Goal: Find specific page/section: Find specific page/section

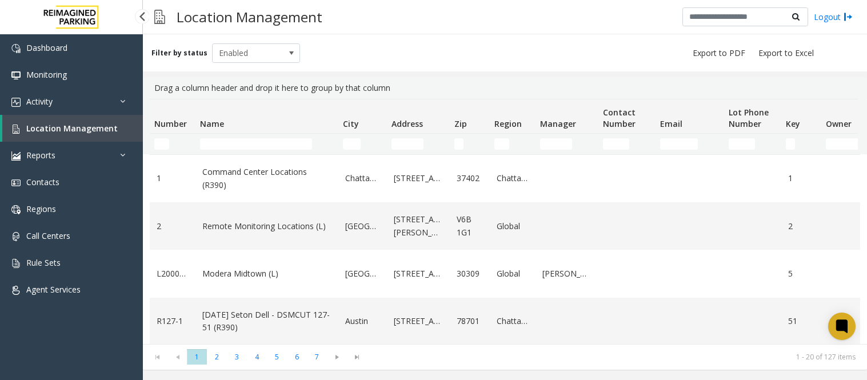
click at [59, 95] on link "Activity" at bounding box center [71, 101] width 143 height 27
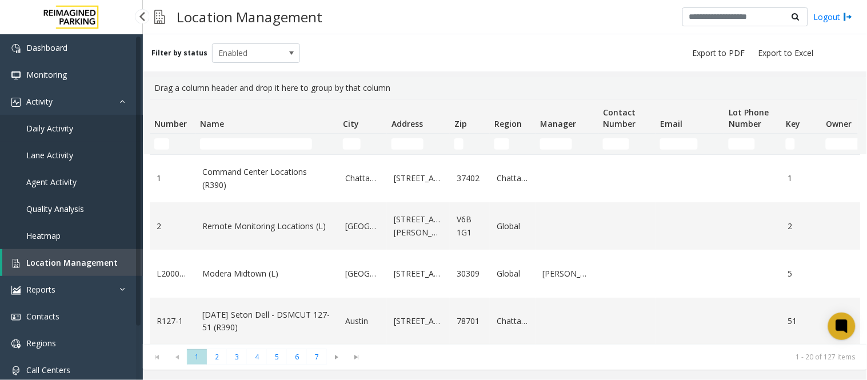
click at [57, 127] on span "Daily Activity" at bounding box center [49, 128] width 47 height 11
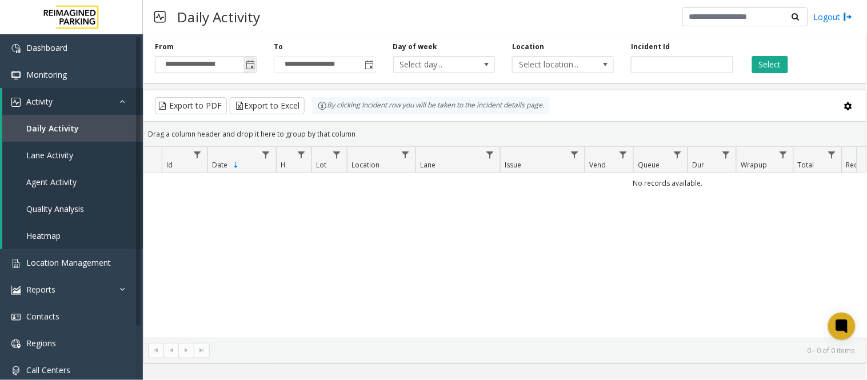
click at [247, 61] on span "Toggle popup" at bounding box center [250, 65] width 9 height 9
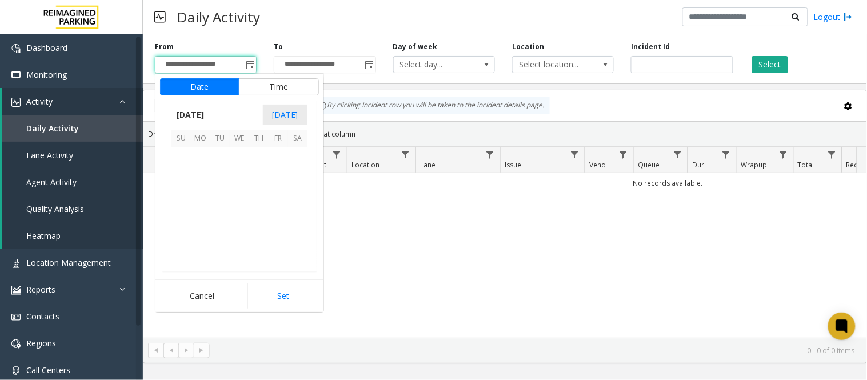
scroll to position [205118, 0]
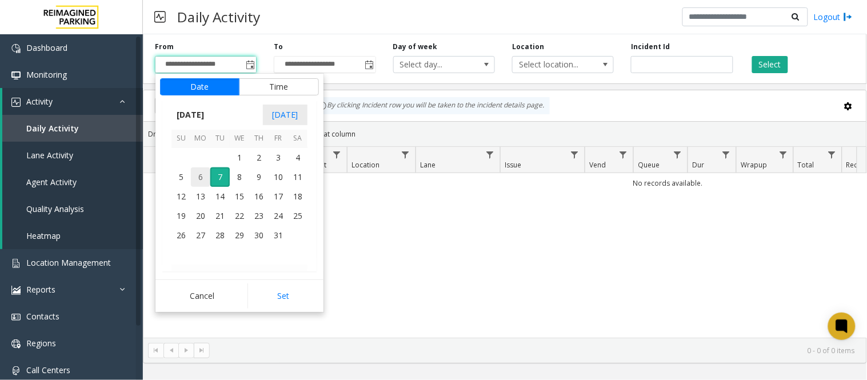
click at [203, 176] on span "6" at bounding box center [200, 176] width 19 height 19
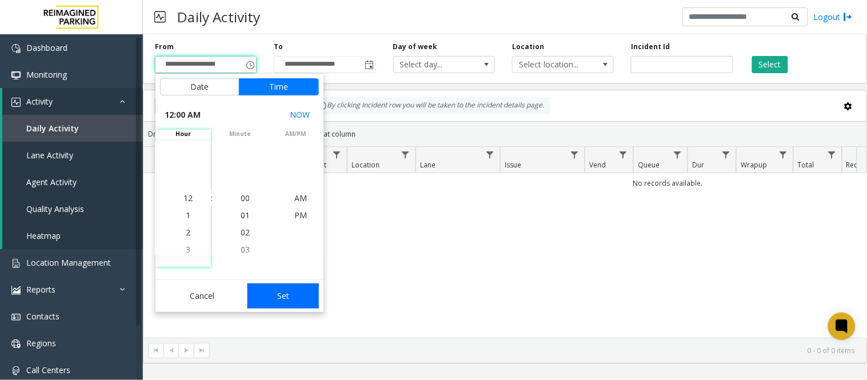
click at [287, 295] on button "Set" at bounding box center [283, 295] width 72 height 25
type input "**********"
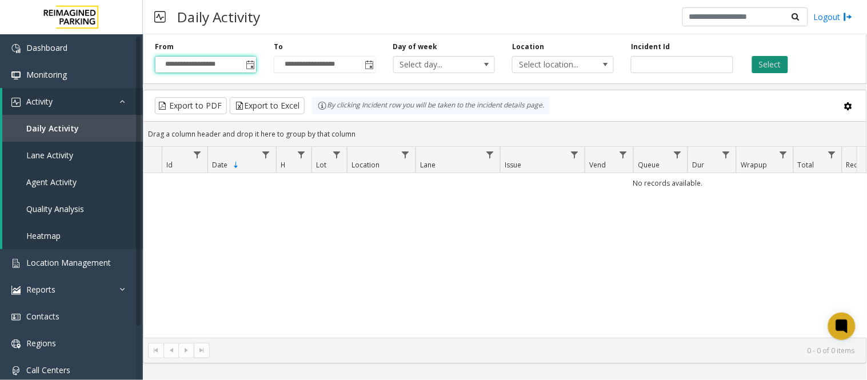
click at [774, 63] on button "Select" at bounding box center [770, 64] width 36 height 17
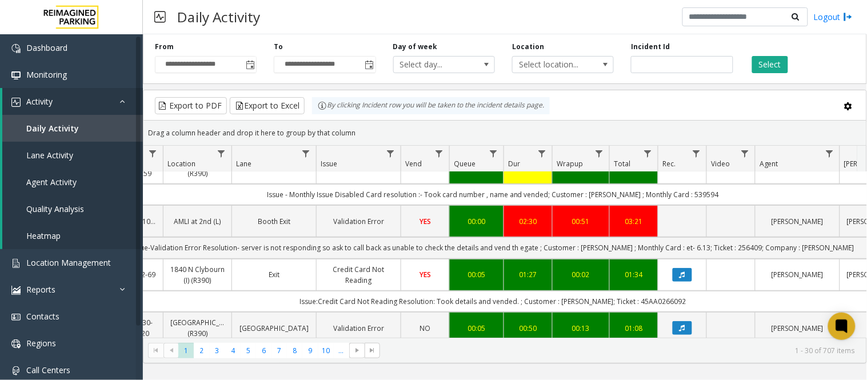
scroll to position [0, 198]
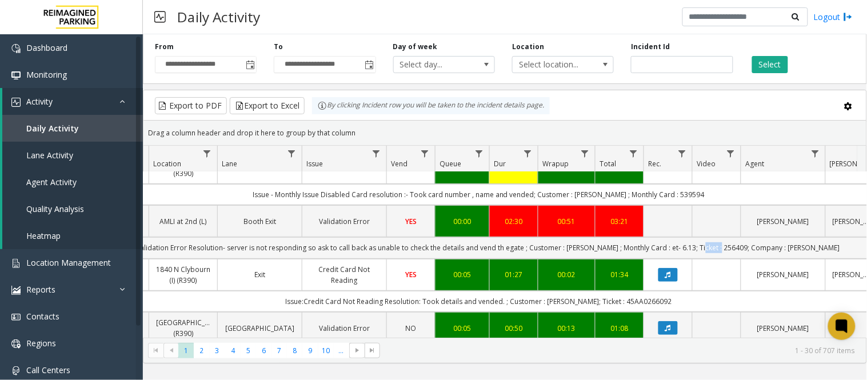
drag, startPoint x: 740, startPoint y: 260, endPoint x: 719, endPoint y: 260, distance: 21.1
click at [719, 258] on td "Issue-Validation Error Resolution- server is not responding so ask to call back…" at bounding box center [478, 247] width 1030 height 21
copy td "256409"
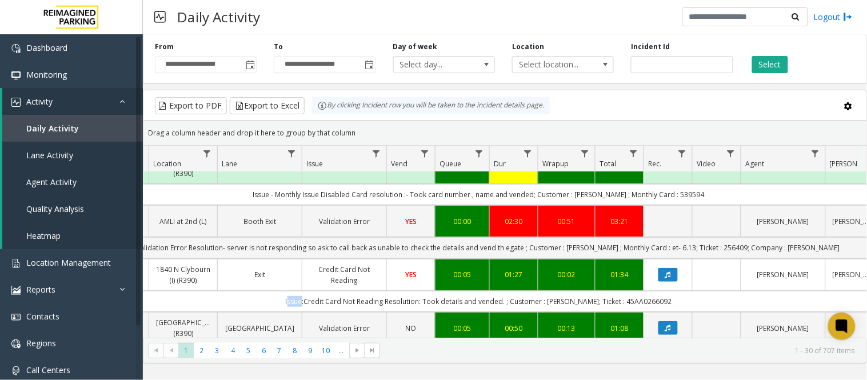
drag, startPoint x: 304, startPoint y: 312, endPoint x: 316, endPoint y: 315, distance: 12.2
click at [316, 312] on td "Issue:Credit Card Not Reading Resolution: Took details and vended. ; Customer :…" at bounding box center [478, 301] width 1030 height 21
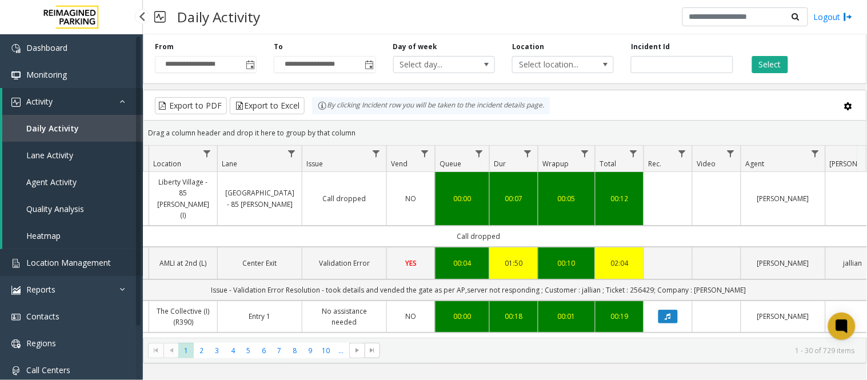
click at [74, 263] on span "Location Management" at bounding box center [68, 262] width 85 height 11
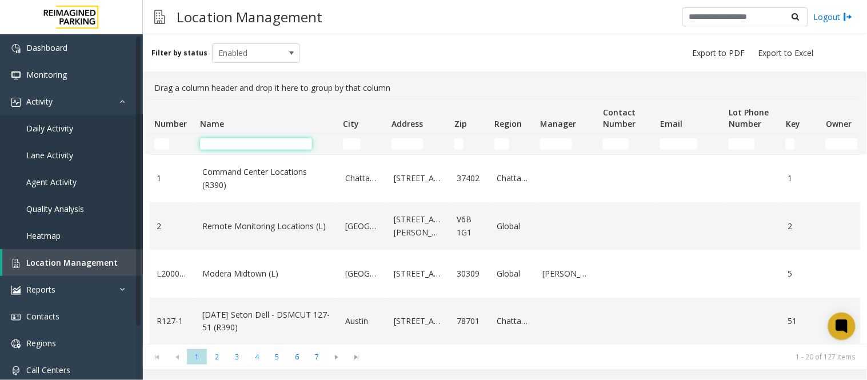
click at [231, 146] on input "Name Filter" at bounding box center [256, 143] width 112 height 11
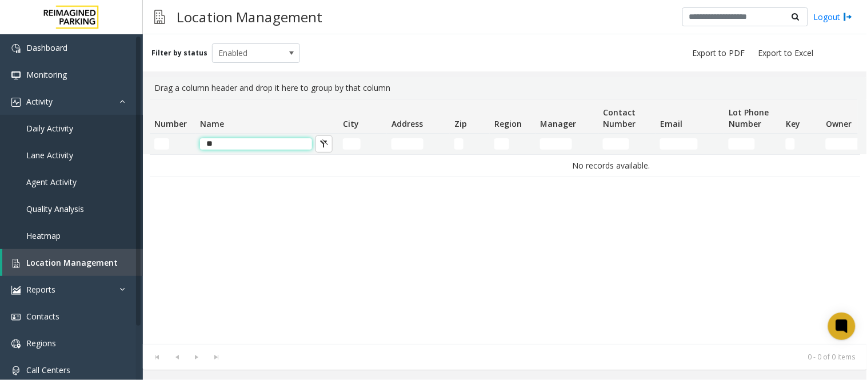
type input "*"
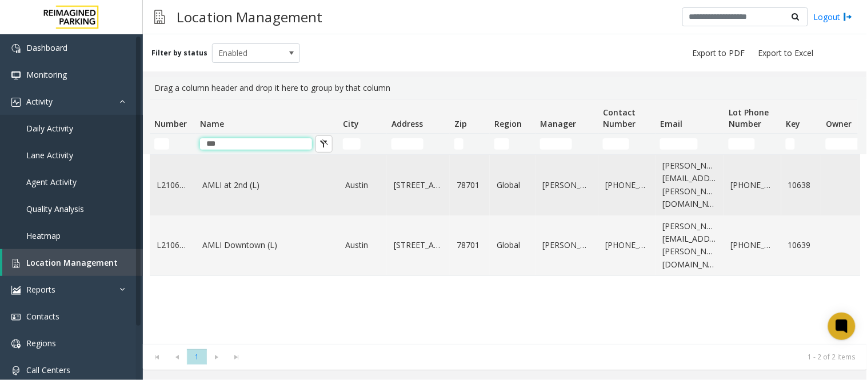
type input "***"
click at [257, 170] on td "AMLI at 2nd (L)" at bounding box center [266, 185] width 143 height 61
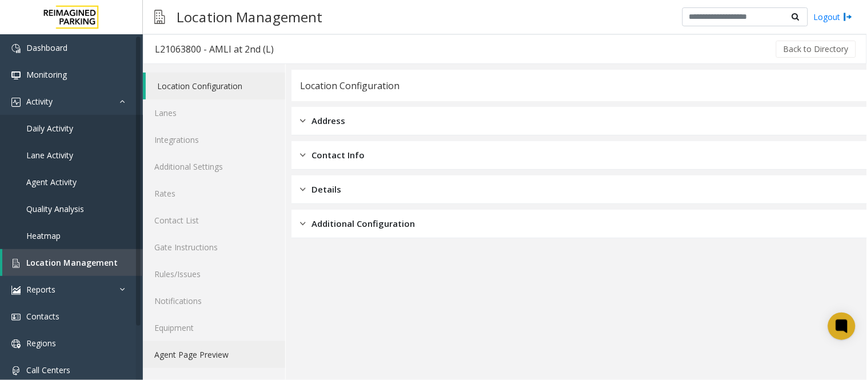
click at [177, 354] on link "Agent Page Preview" at bounding box center [214, 354] width 142 height 27
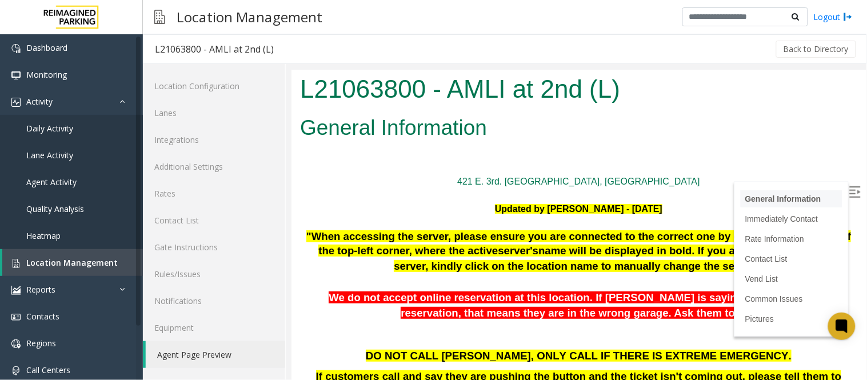
scroll to position [254, 0]
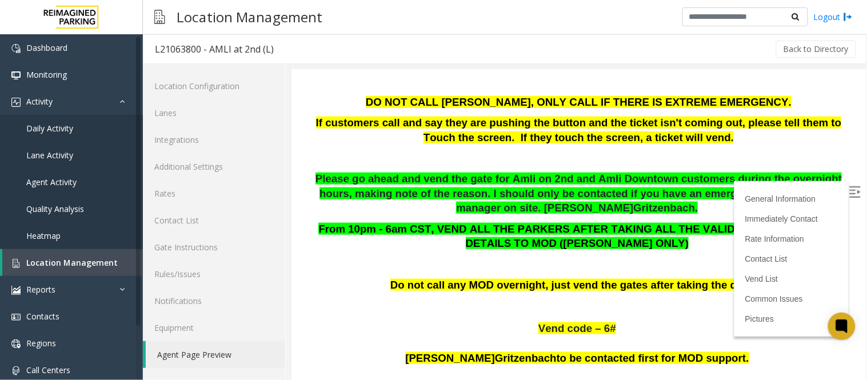
click at [848, 189] on img at bounding box center [853, 191] width 11 height 11
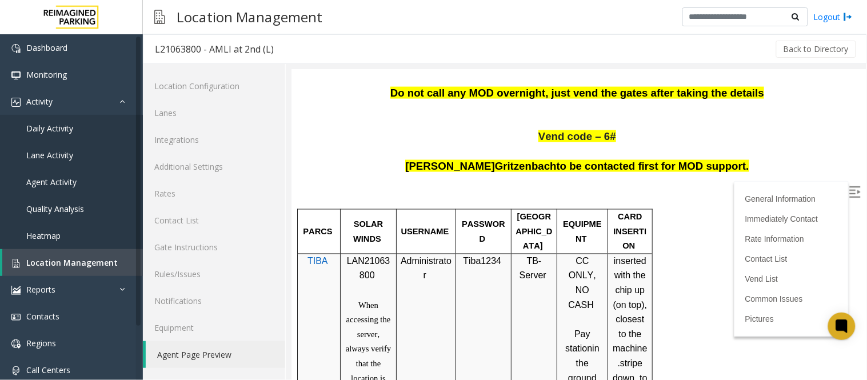
scroll to position [444, 0]
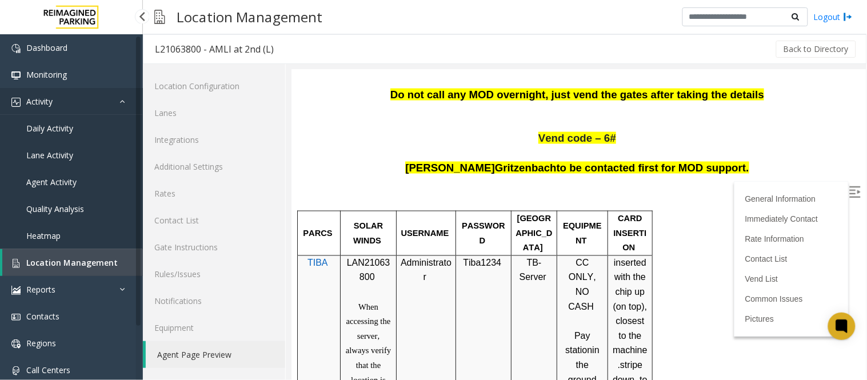
click at [55, 105] on link "Activity" at bounding box center [71, 101] width 143 height 27
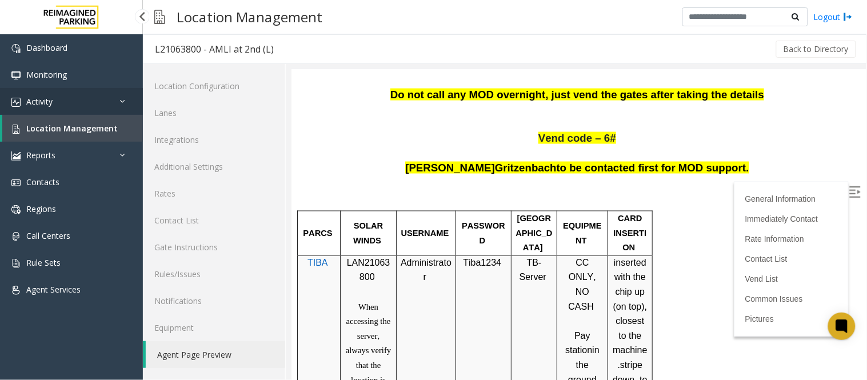
click at [61, 107] on link "Activity" at bounding box center [71, 101] width 143 height 27
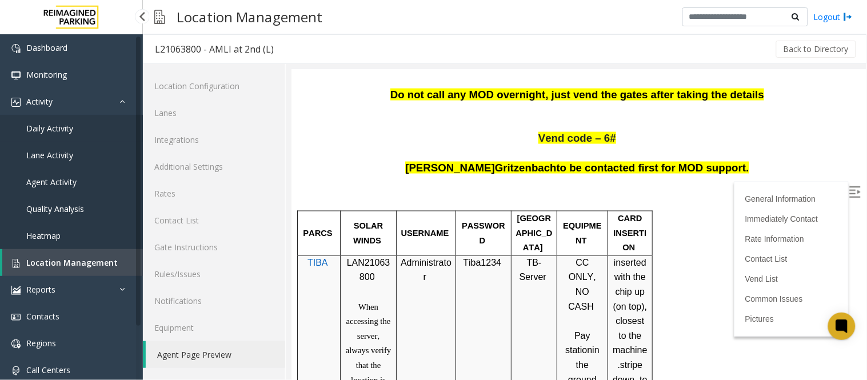
click at [42, 126] on span "Daily Activity" at bounding box center [49, 128] width 47 height 11
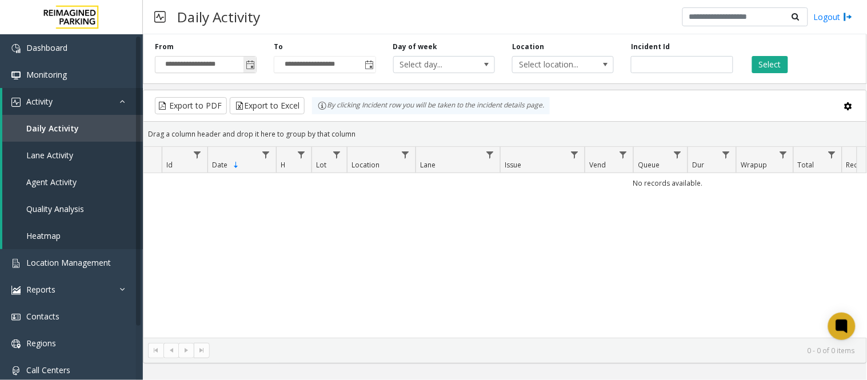
click at [250, 64] on span "Toggle popup" at bounding box center [250, 65] width 9 height 9
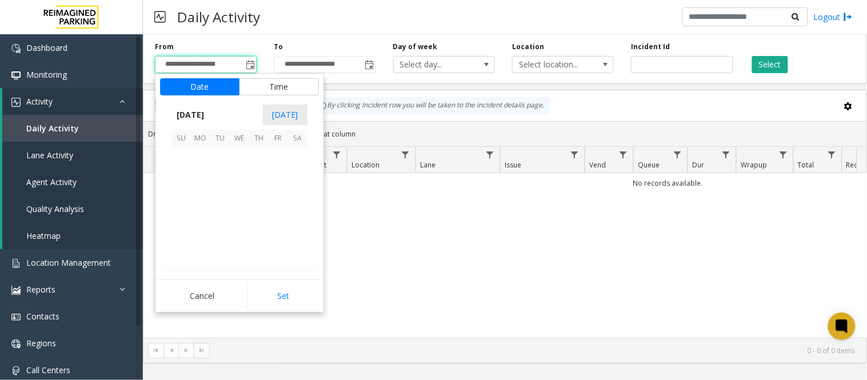
scroll to position [205118, 0]
click at [198, 175] on span "6" at bounding box center [200, 176] width 19 height 19
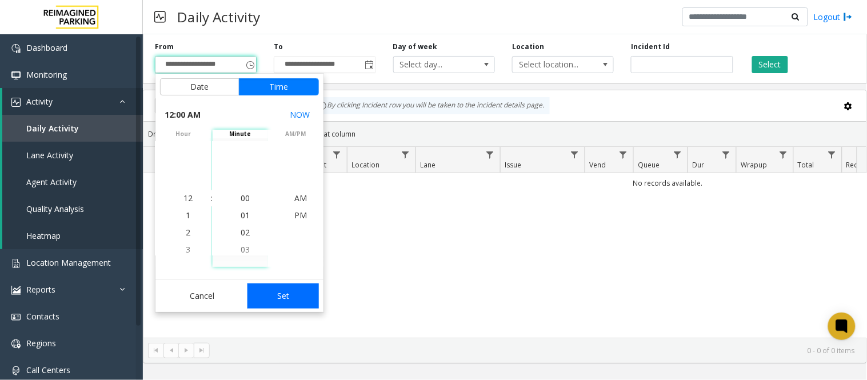
click at [294, 301] on button "Set" at bounding box center [283, 295] width 72 height 25
type input "**********"
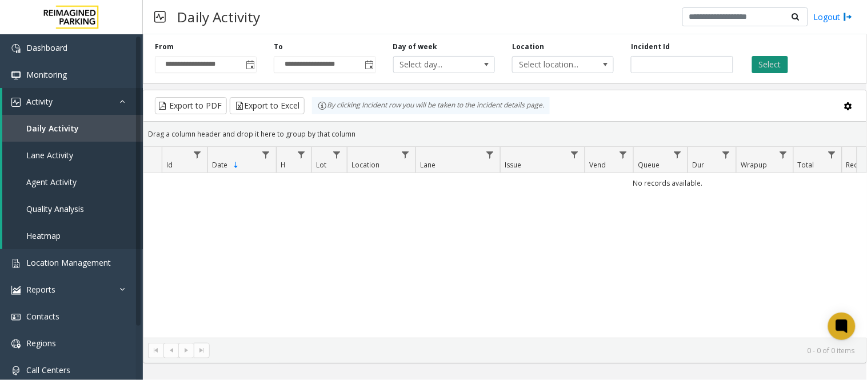
click at [773, 57] on button "Select" at bounding box center [770, 64] width 36 height 17
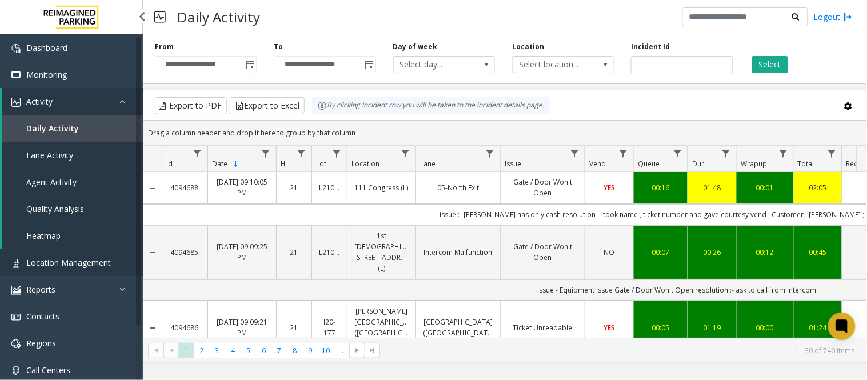
click at [71, 260] on span "Location Management" at bounding box center [68, 262] width 85 height 11
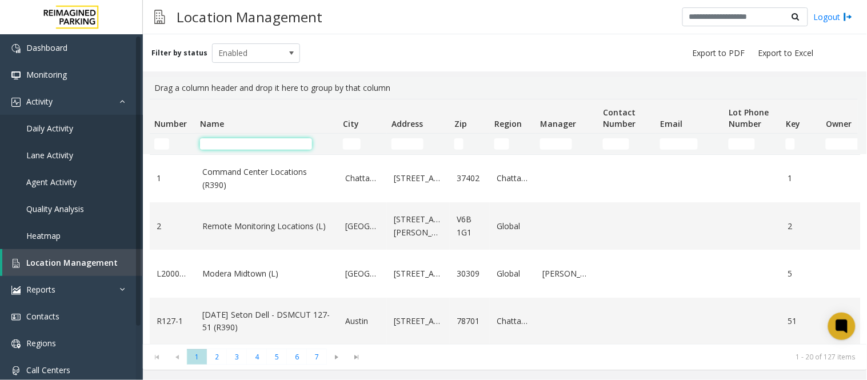
click at [231, 141] on input "Name Filter" at bounding box center [256, 143] width 112 height 11
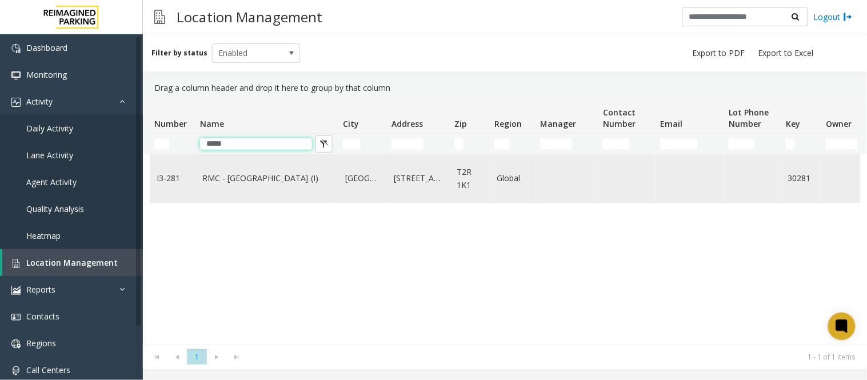
type input "*****"
click at [284, 193] on td "RMC - [GEOGRAPHIC_DATA] (I)" at bounding box center [266, 178] width 143 height 47
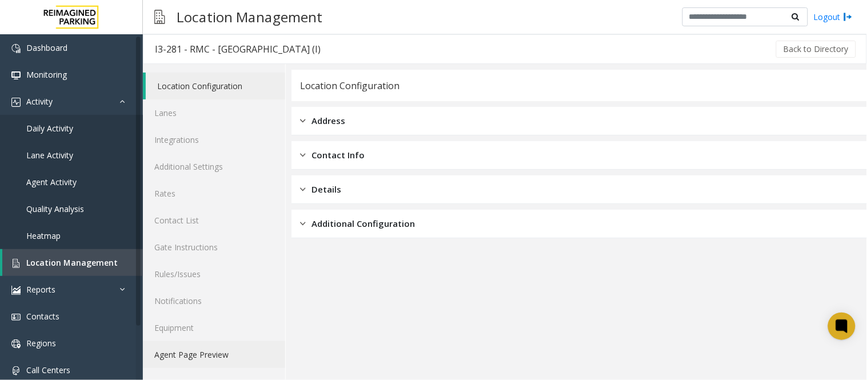
click at [189, 362] on link "Agent Page Preview" at bounding box center [214, 354] width 142 height 27
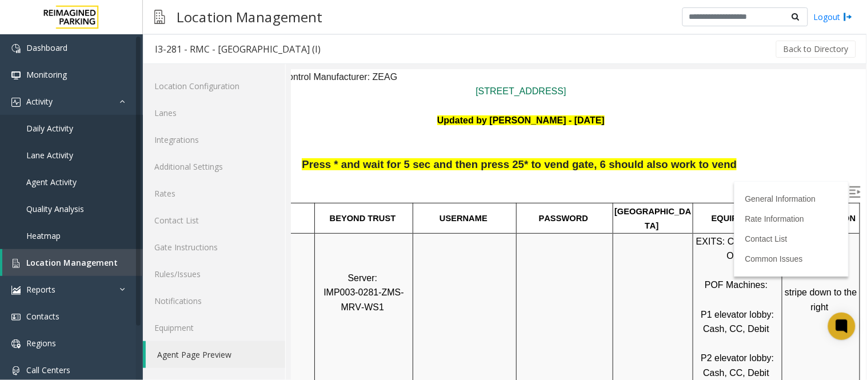
scroll to position [254, 66]
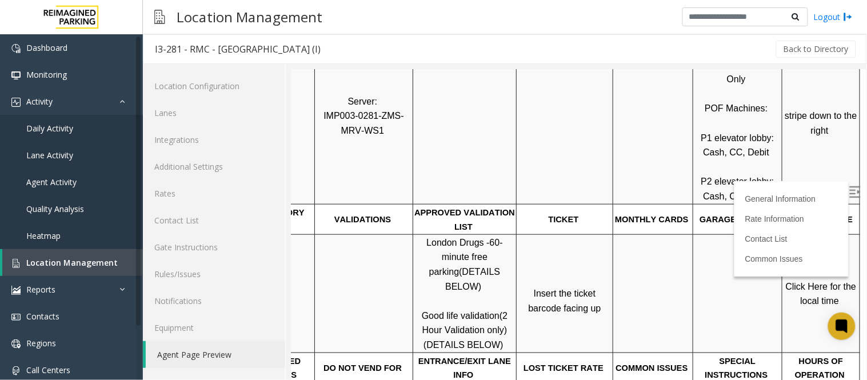
click at [806, 285] on span "Click Here for the local time" at bounding box center [821, 293] width 73 height 25
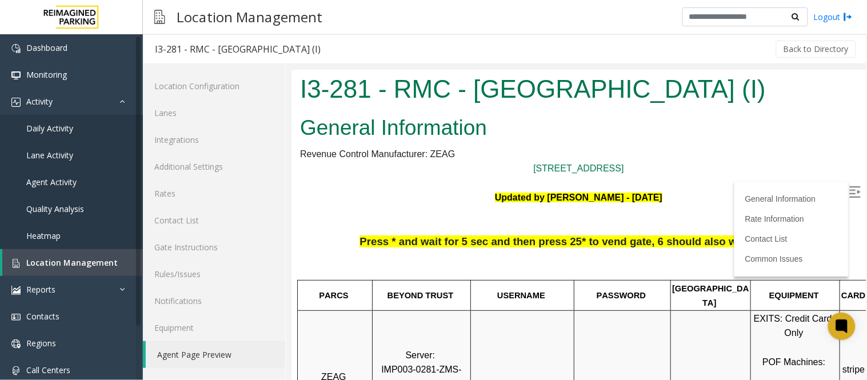
scroll to position [254, 66]
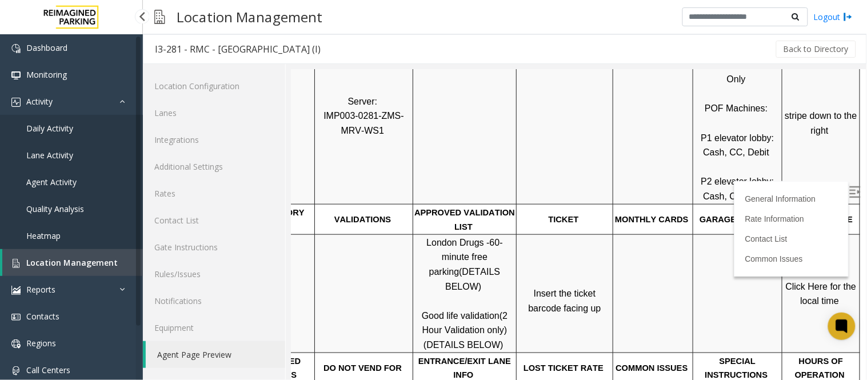
click at [77, 260] on span "Location Management" at bounding box center [71, 262] width 91 height 11
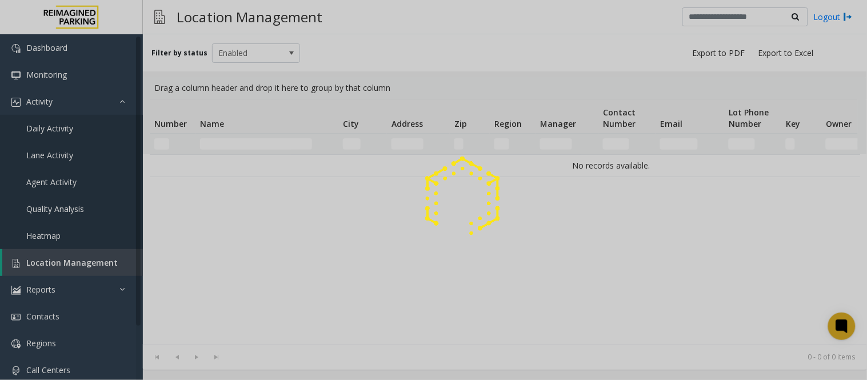
click at [235, 141] on div at bounding box center [433, 190] width 867 height 380
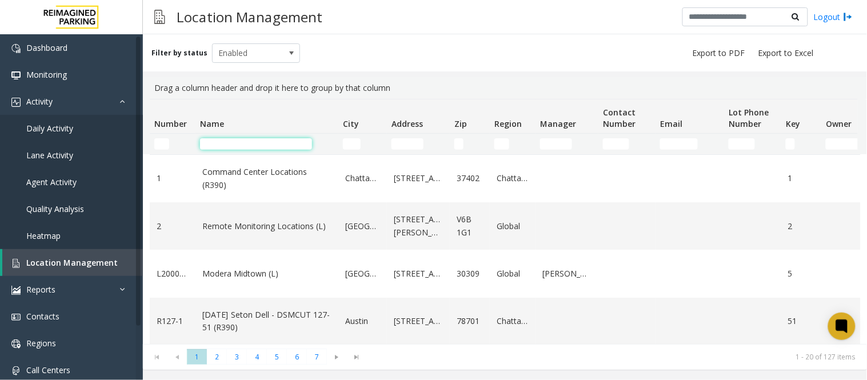
click at [235, 141] on input "Name Filter" at bounding box center [256, 143] width 112 height 11
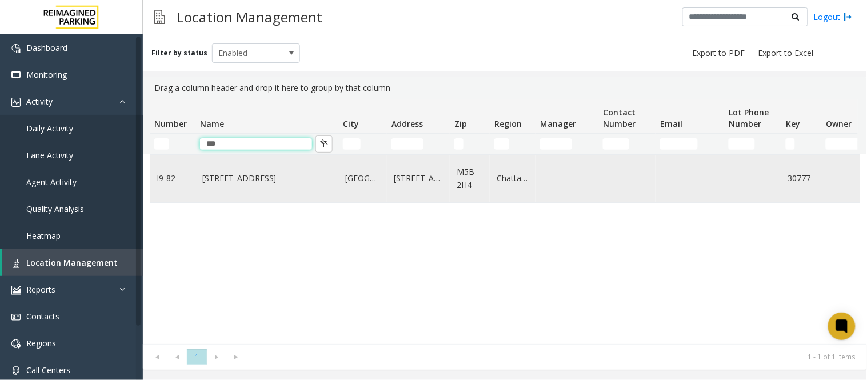
type input "***"
click at [231, 177] on link "[STREET_ADDRESS]" at bounding box center [266, 178] width 129 height 13
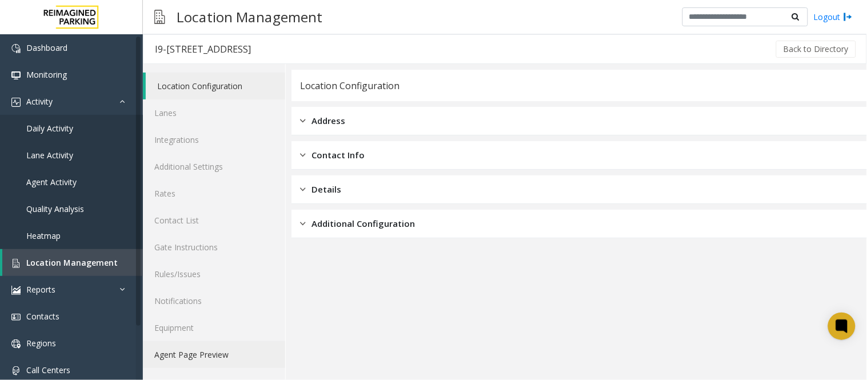
click at [205, 346] on link "Agent Page Preview" at bounding box center [214, 354] width 142 height 27
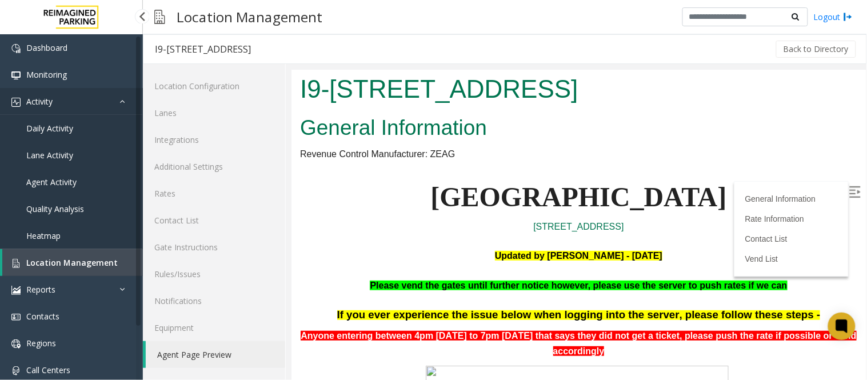
click at [67, 103] on link "Activity" at bounding box center [71, 101] width 143 height 27
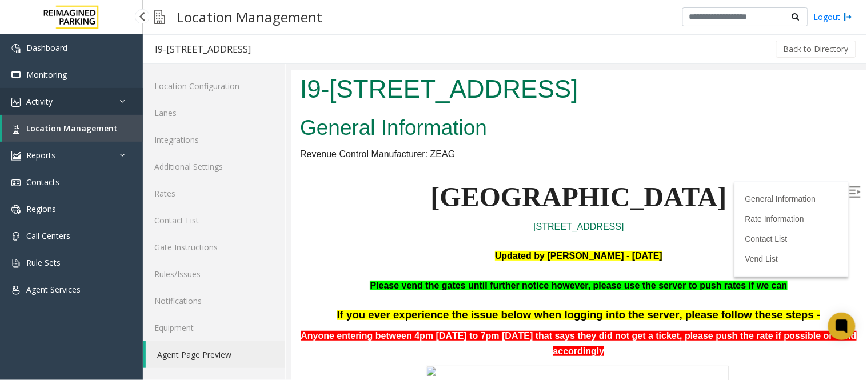
click at [67, 103] on link "Activity" at bounding box center [71, 101] width 143 height 27
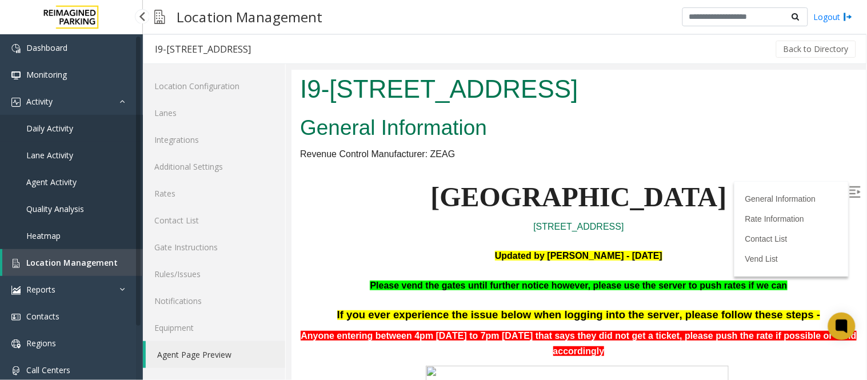
click at [63, 124] on span "Daily Activity" at bounding box center [49, 128] width 47 height 11
